Goal: Check status: Check status

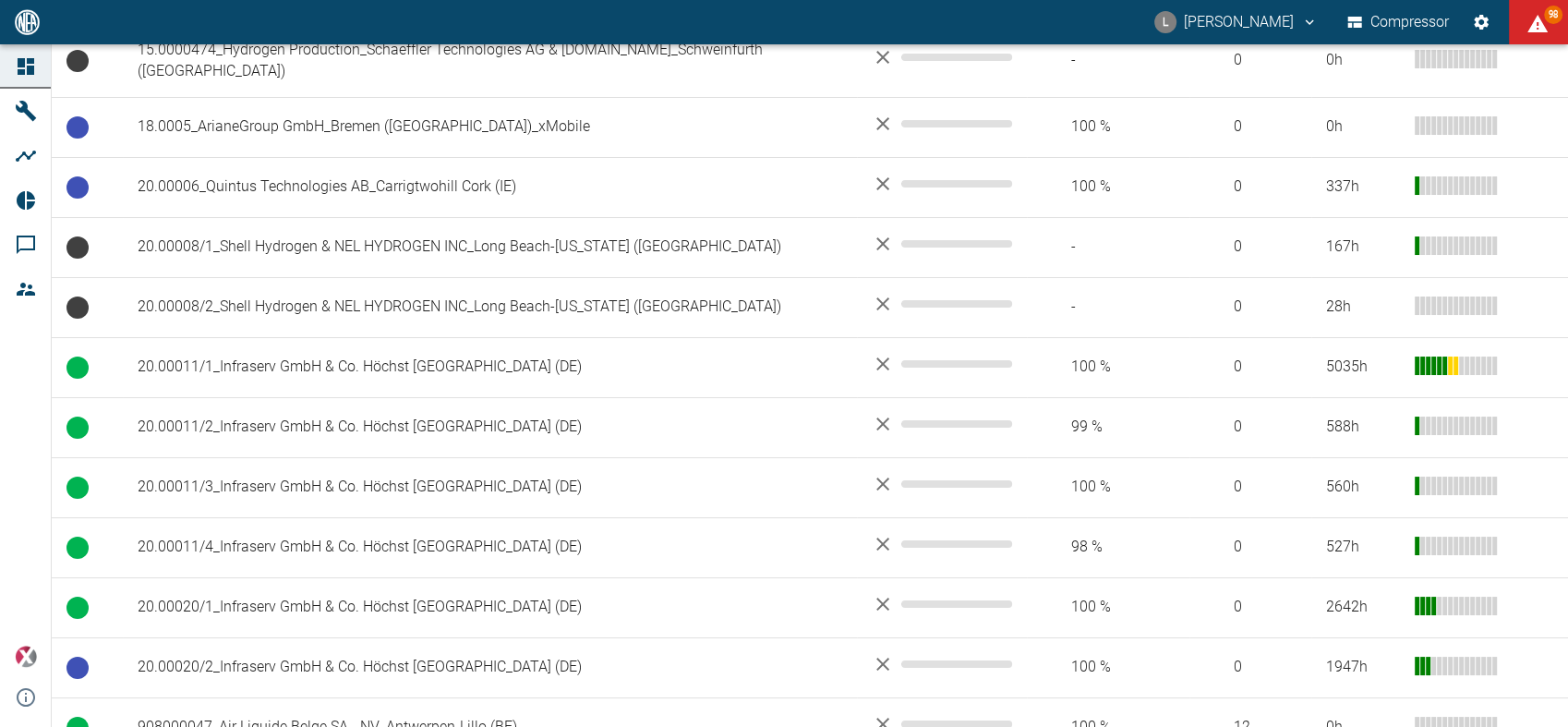
scroll to position [877, 0]
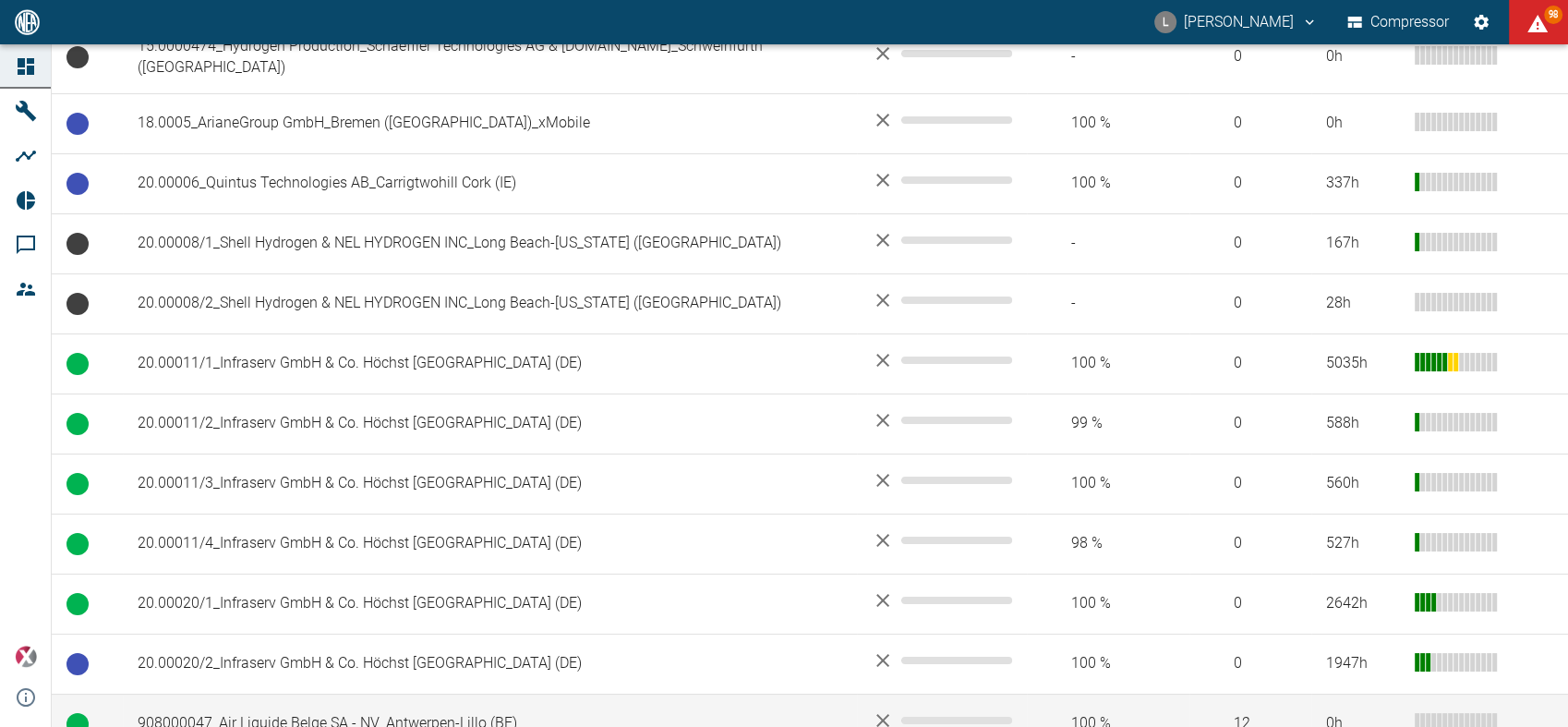
click at [382, 694] on td "908000047_Air Liquide Belge SA - NV_Antwerpen-Lillo (BE)" at bounding box center [490, 723] width 734 height 60
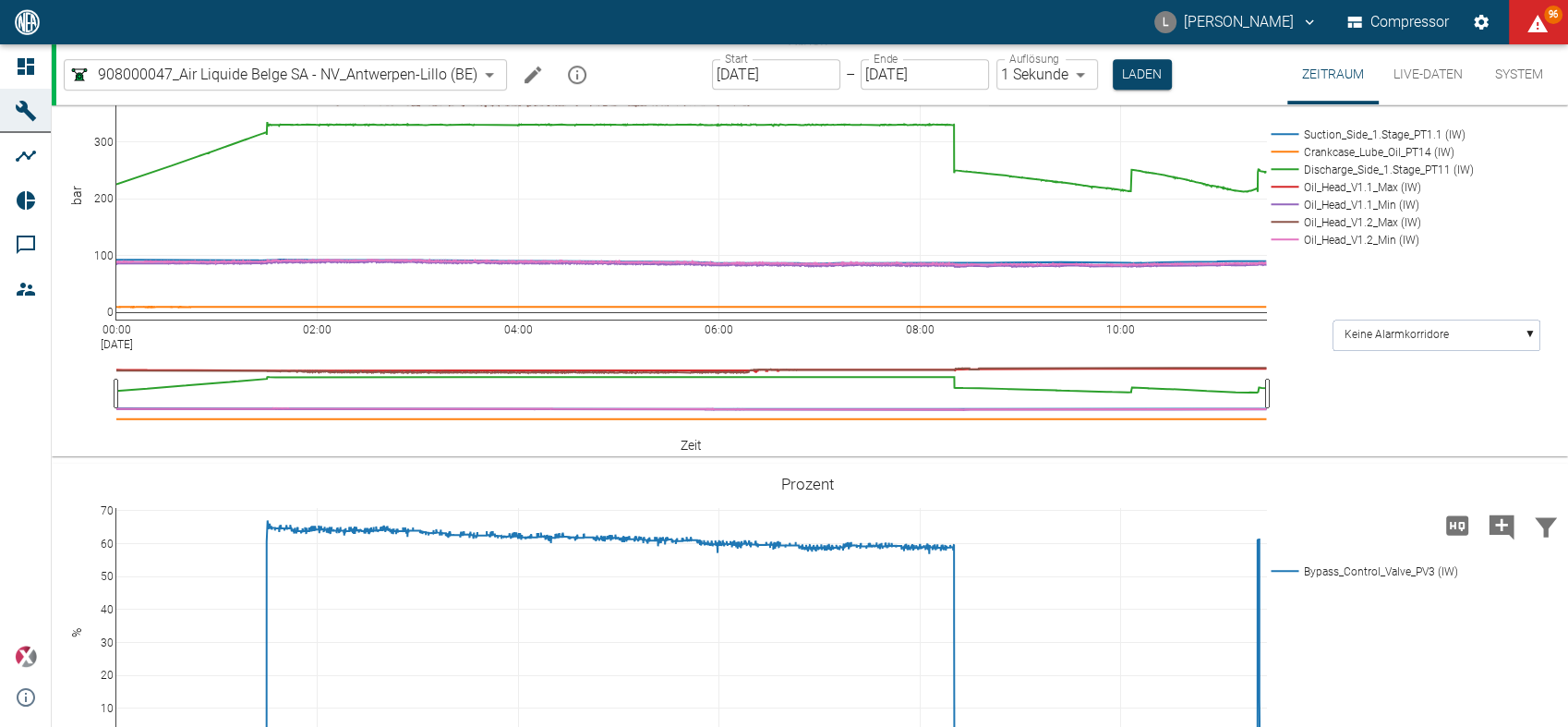
scroll to position [1095, 0]
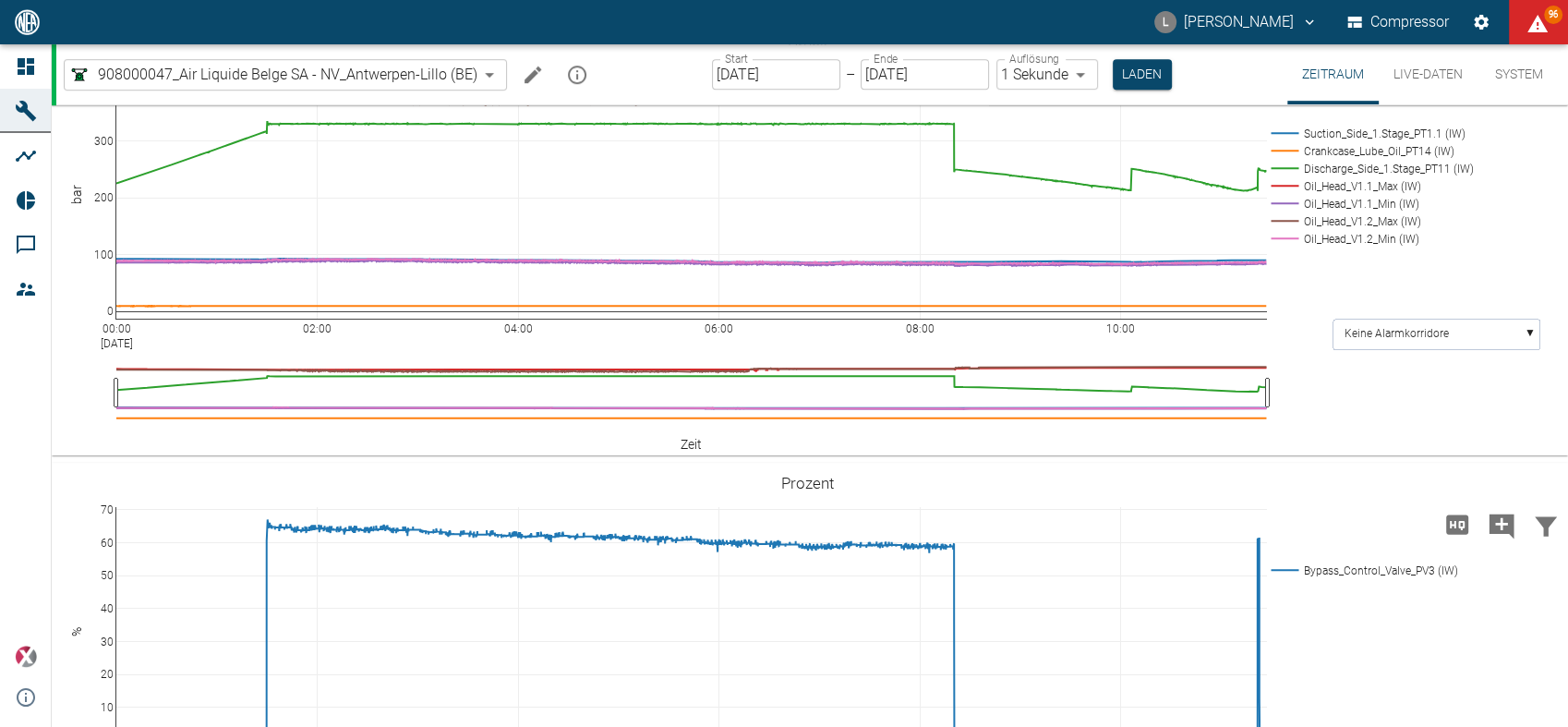
click at [813, 78] on input "[DATE]" at bounding box center [776, 74] width 129 height 31
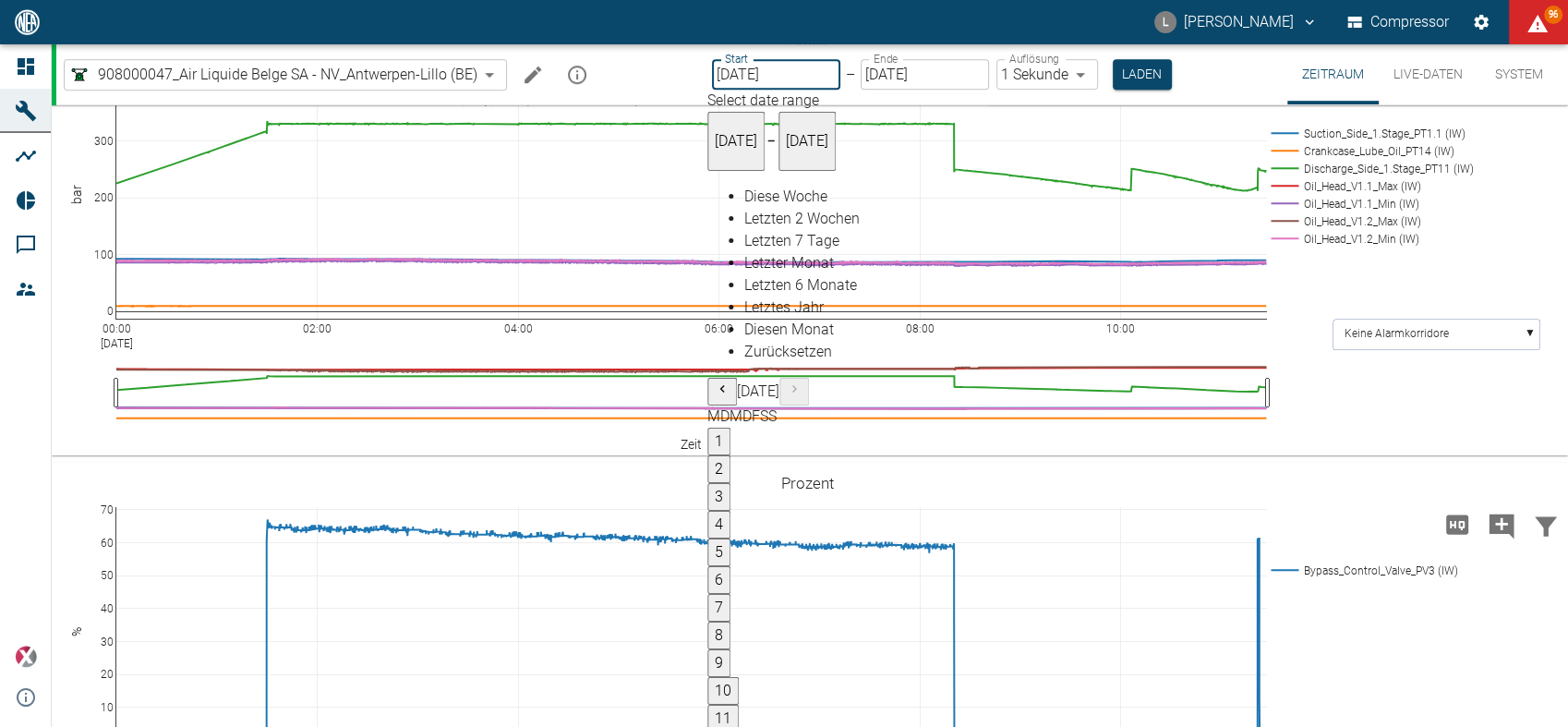
type input "[DATE]"
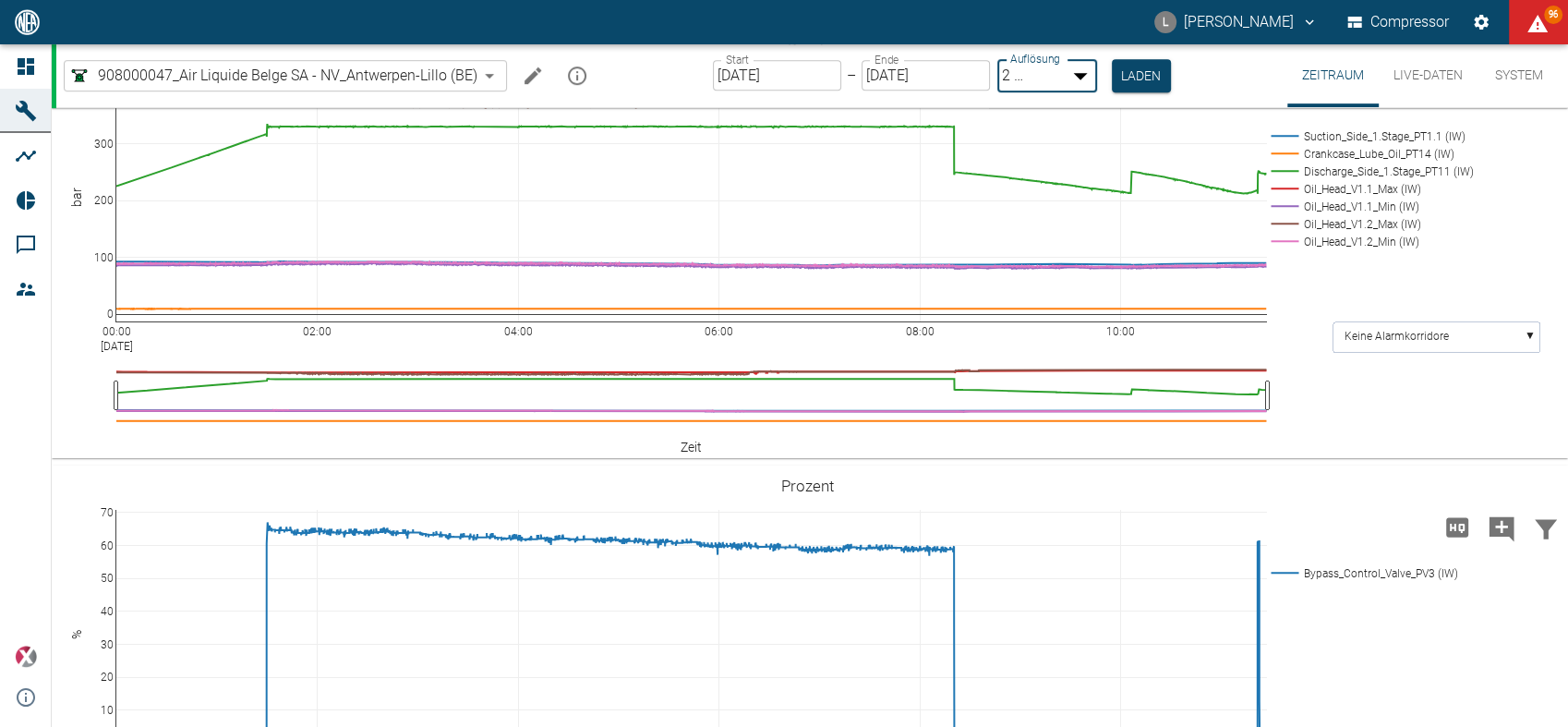
click at [1045, 87] on body "L Luca Corigliano Compressor 96 Dashboard Maschinen Analysen Reports Kommentare…" at bounding box center [784, 364] width 1568 height 727
type input "1sec"
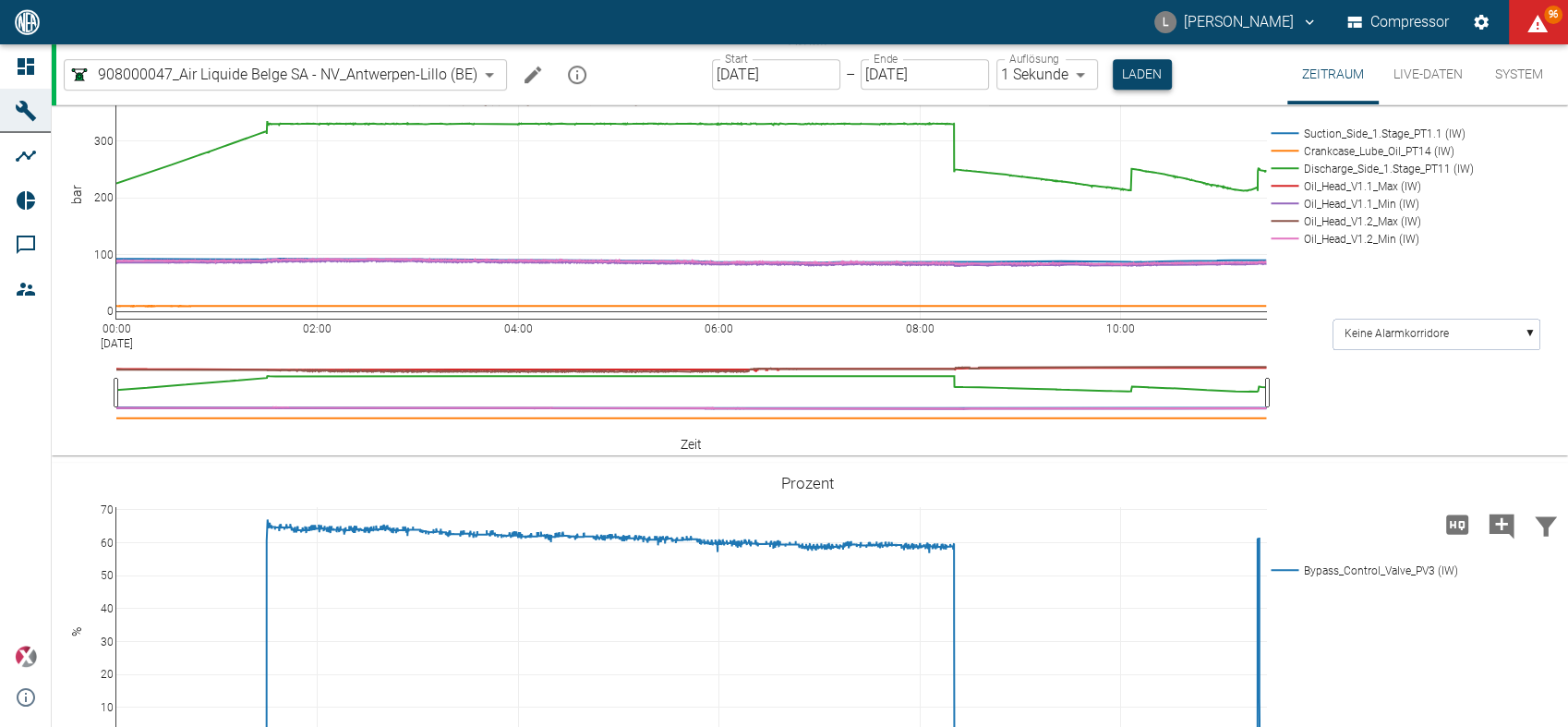
click at [1123, 77] on button "Laden" at bounding box center [1142, 74] width 59 height 31
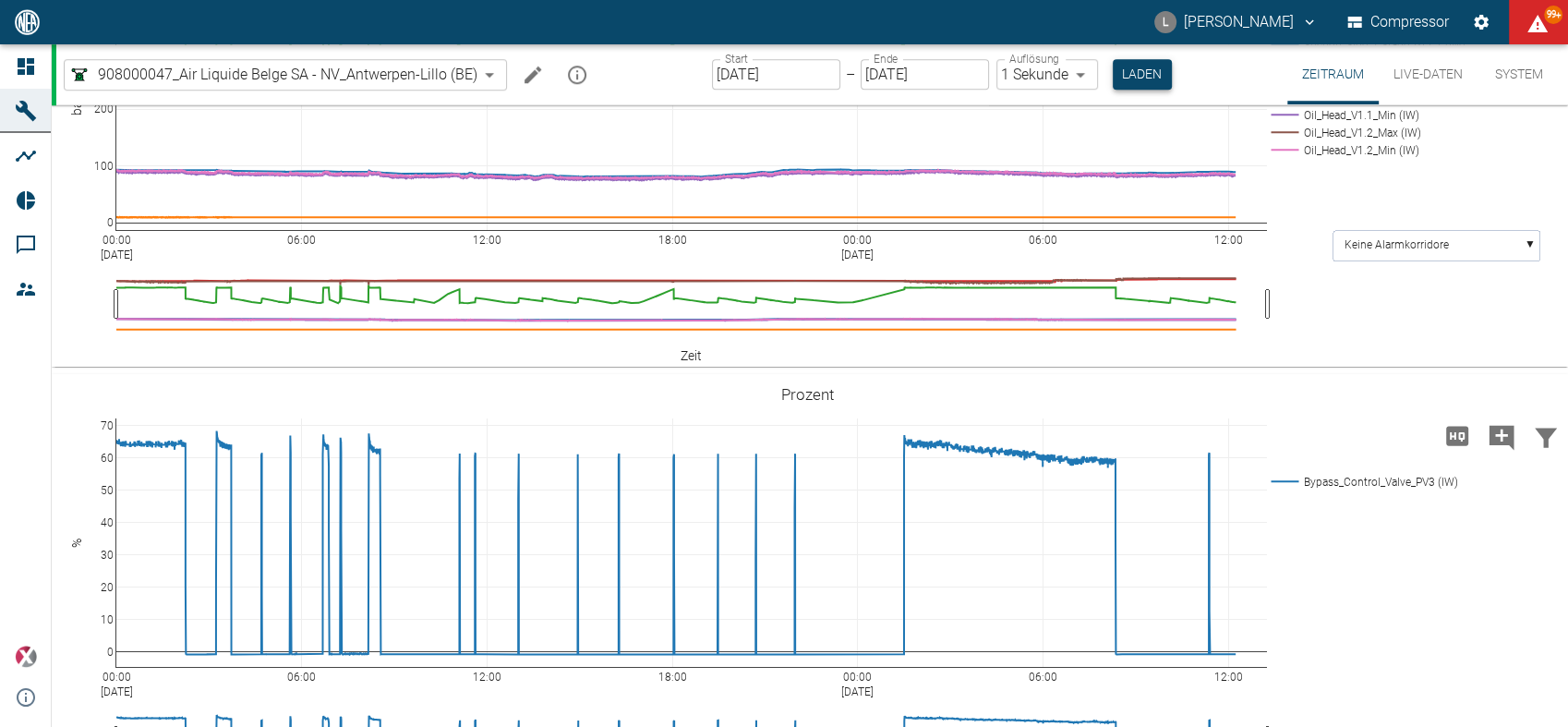
scroll to position [1565, 0]
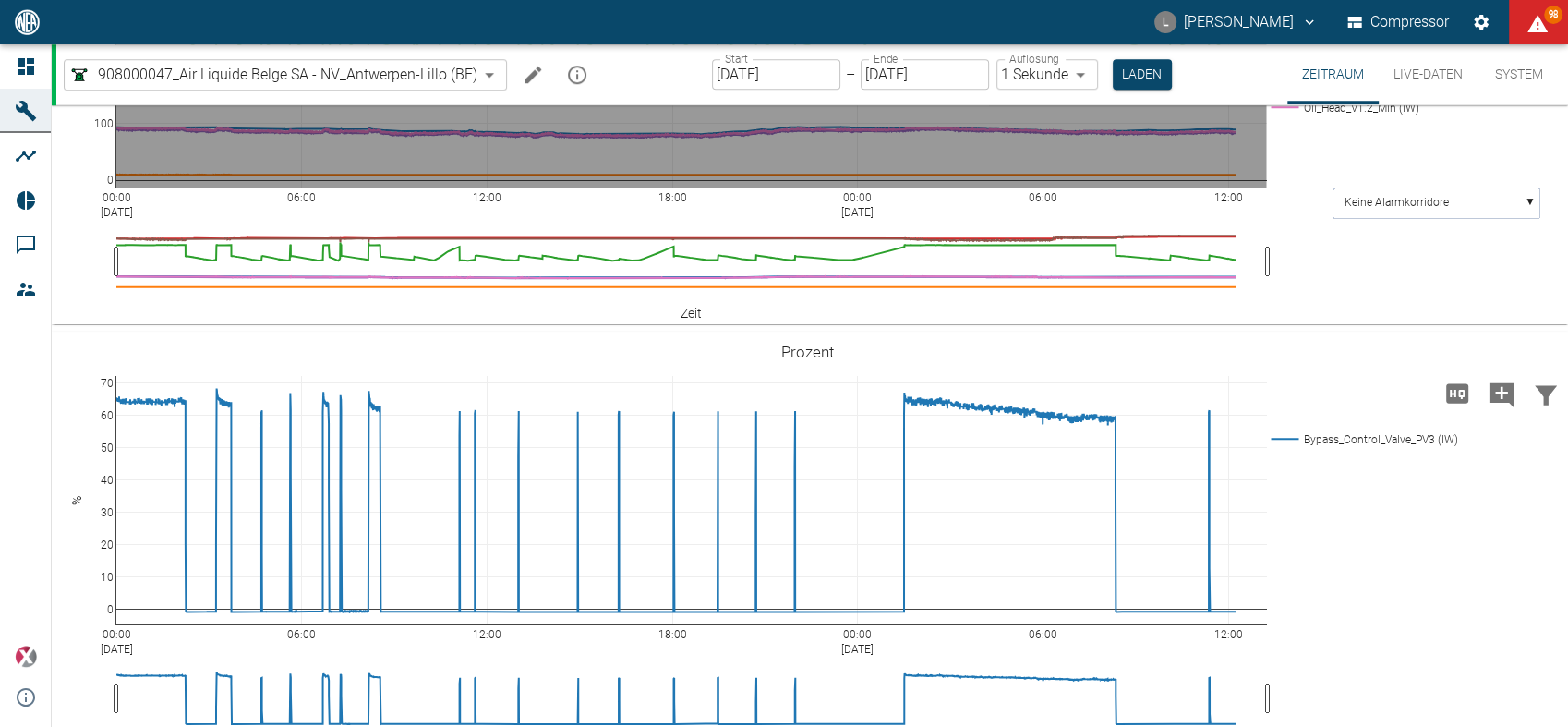
drag, startPoint x: 875, startPoint y: 342, endPoint x: 1155, endPoint y: 416, distance: 289.6
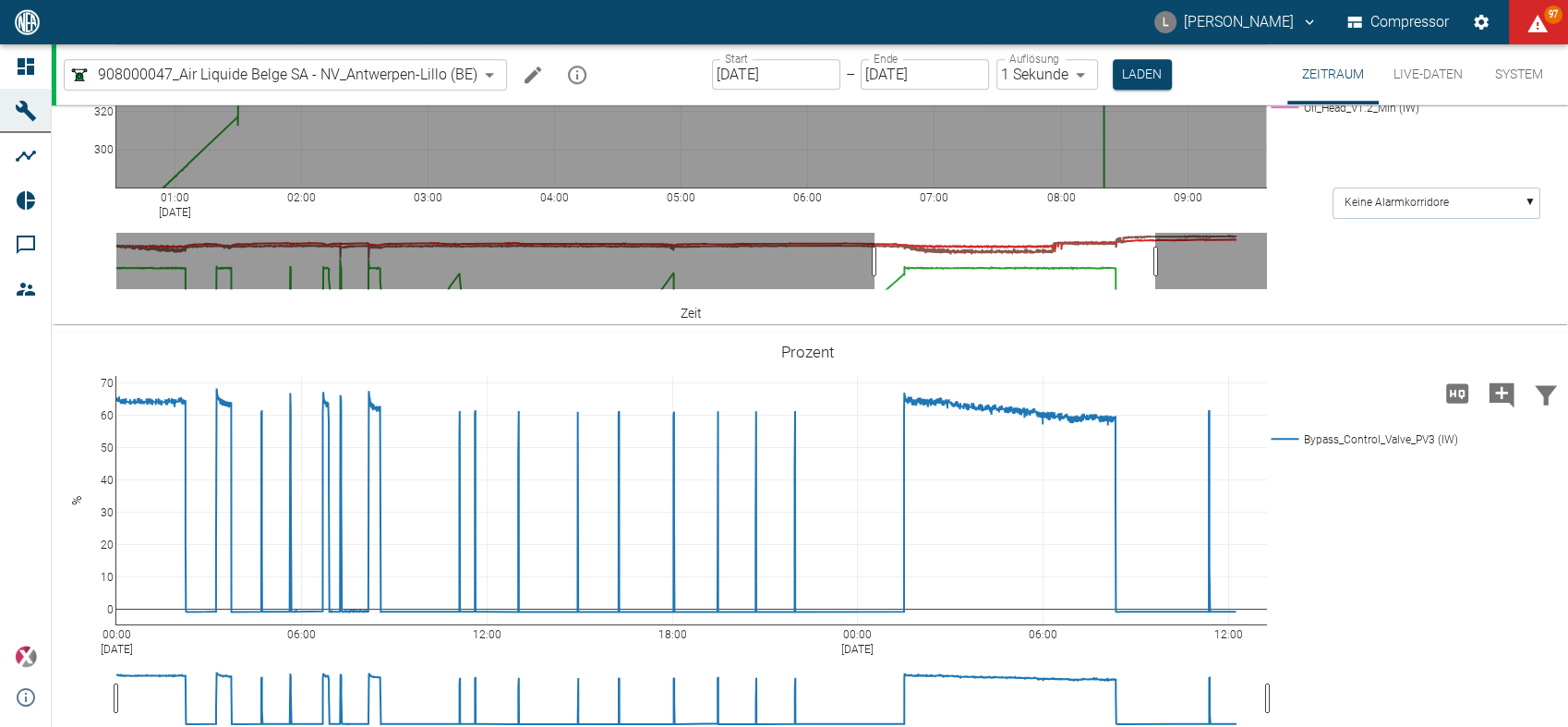
drag, startPoint x: 823, startPoint y: 354, endPoint x: 889, endPoint y: 433, distance: 102.9
